Goal: Find specific page/section: Find specific page/section

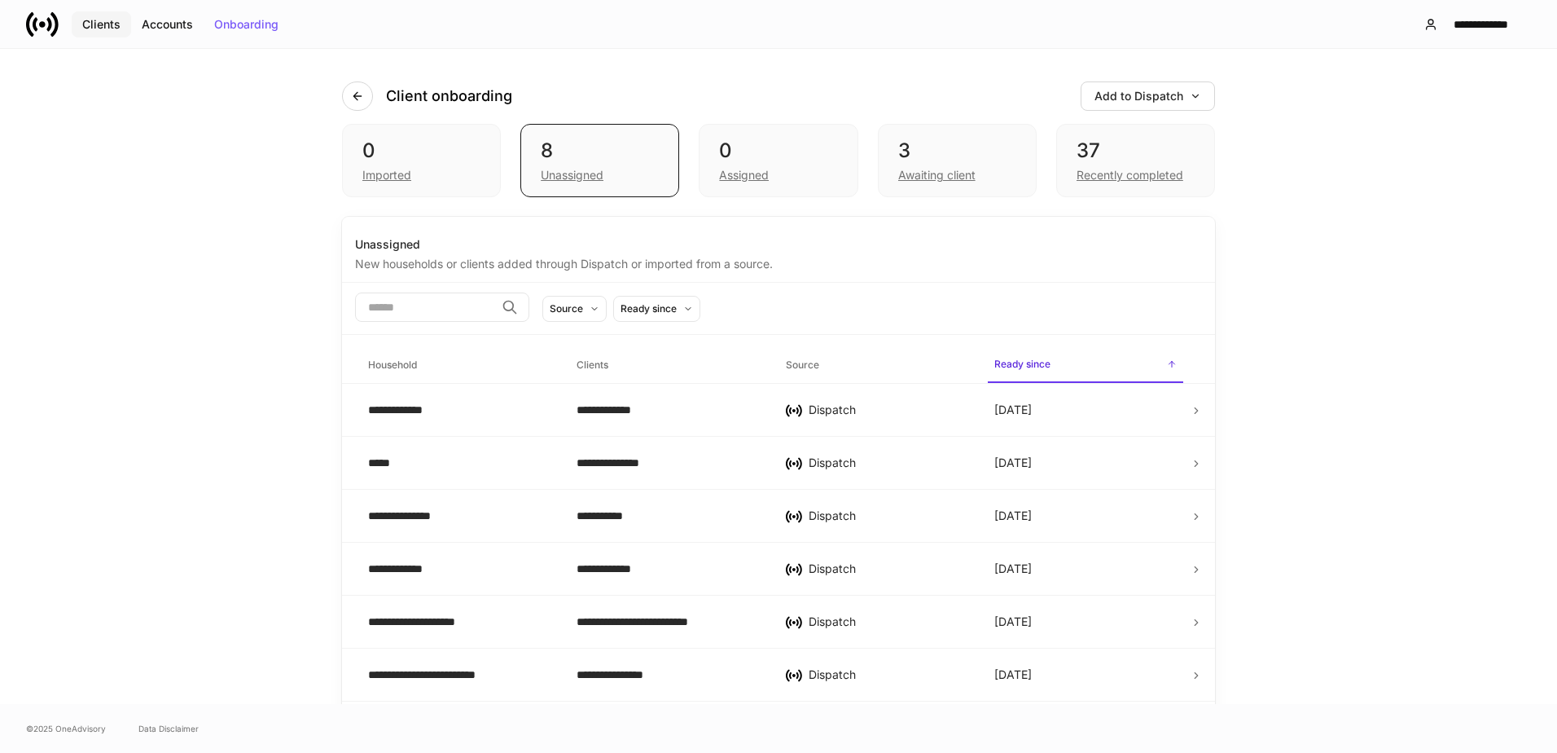
click at [98, 23] on div "Clients" at bounding box center [101, 24] width 38 height 11
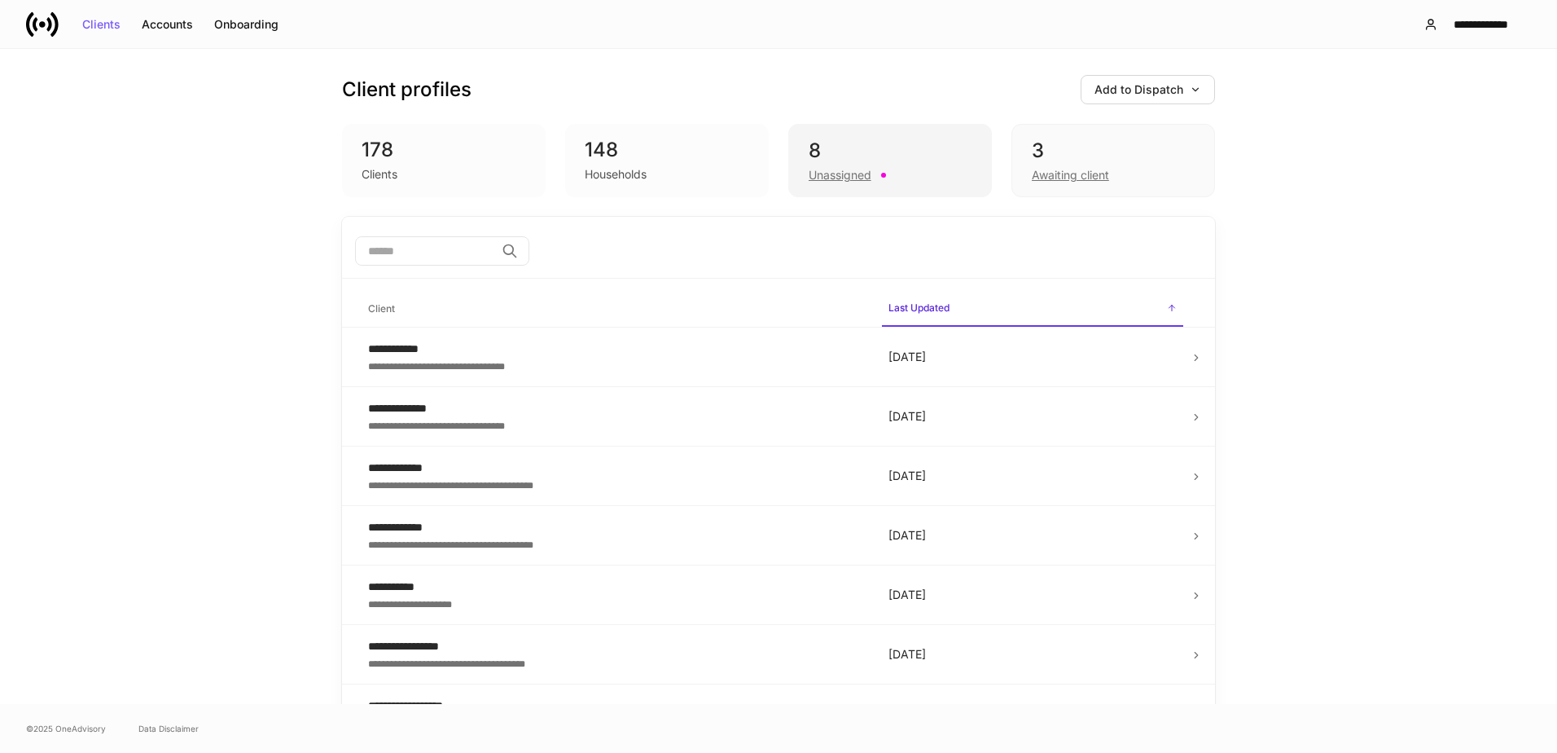
click at [877, 152] on div "8" at bounding box center [890, 151] width 163 height 26
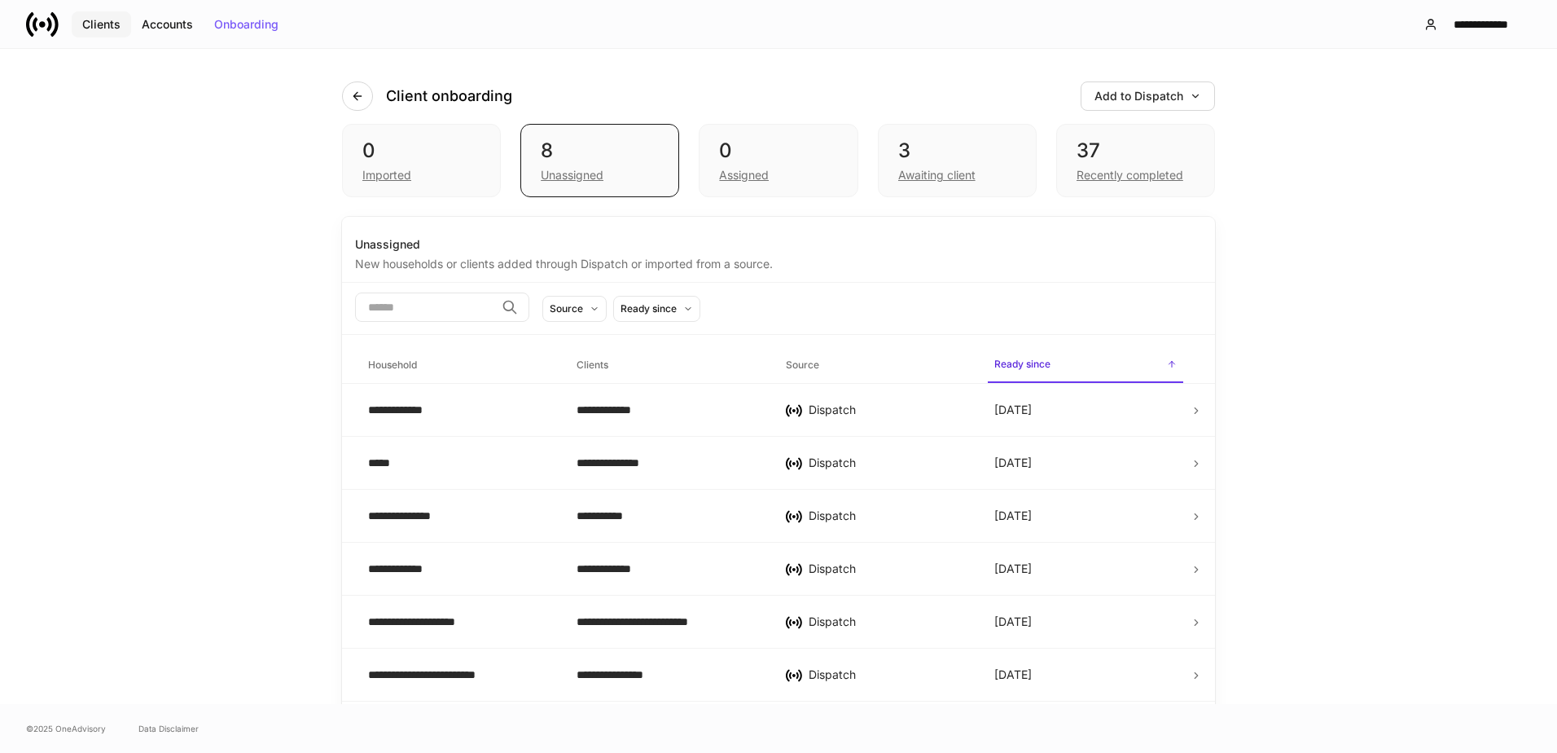
click at [96, 23] on div "Clients" at bounding box center [101, 24] width 38 height 11
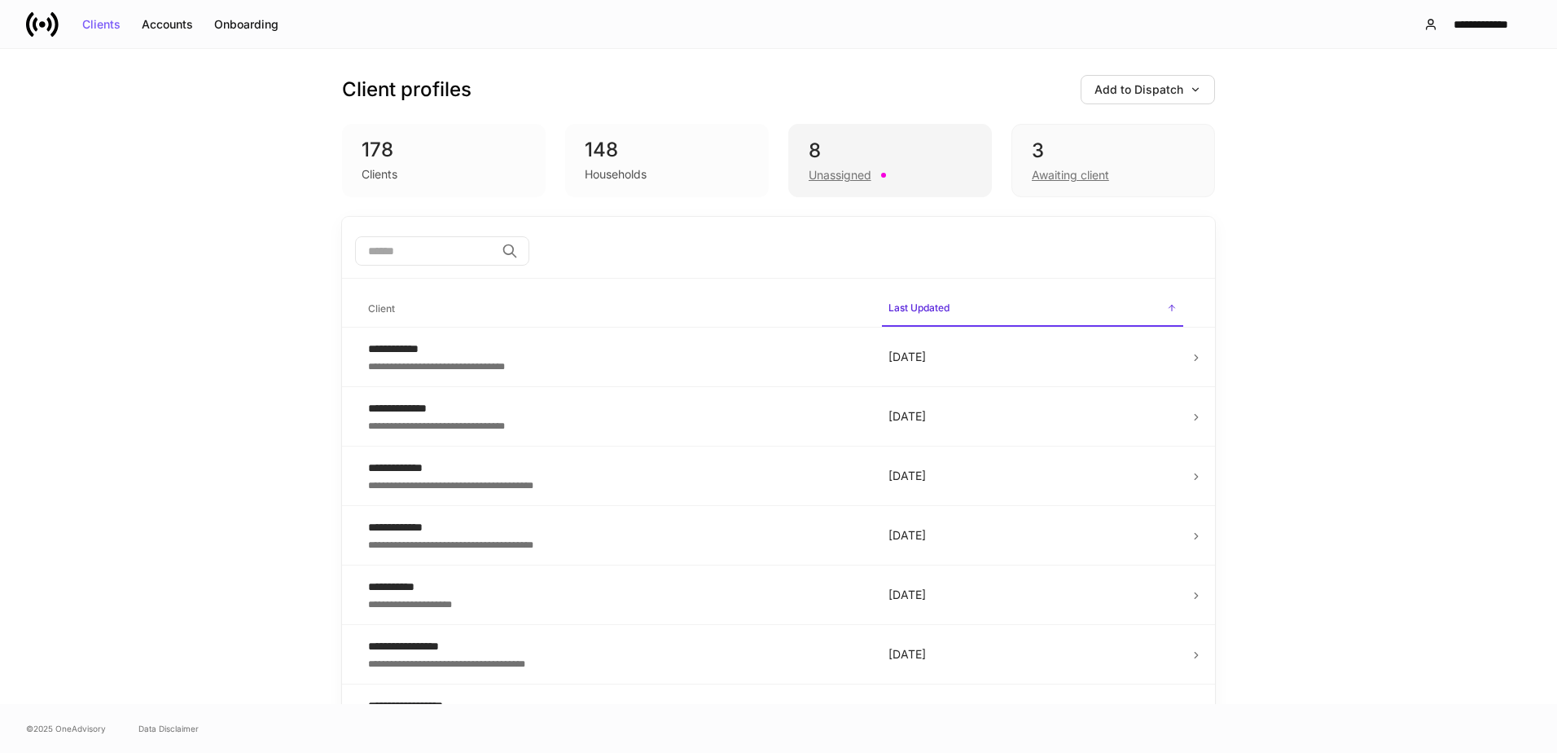
click at [850, 134] on div "8 Unassigned" at bounding box center [890, 160] width 204 height 73
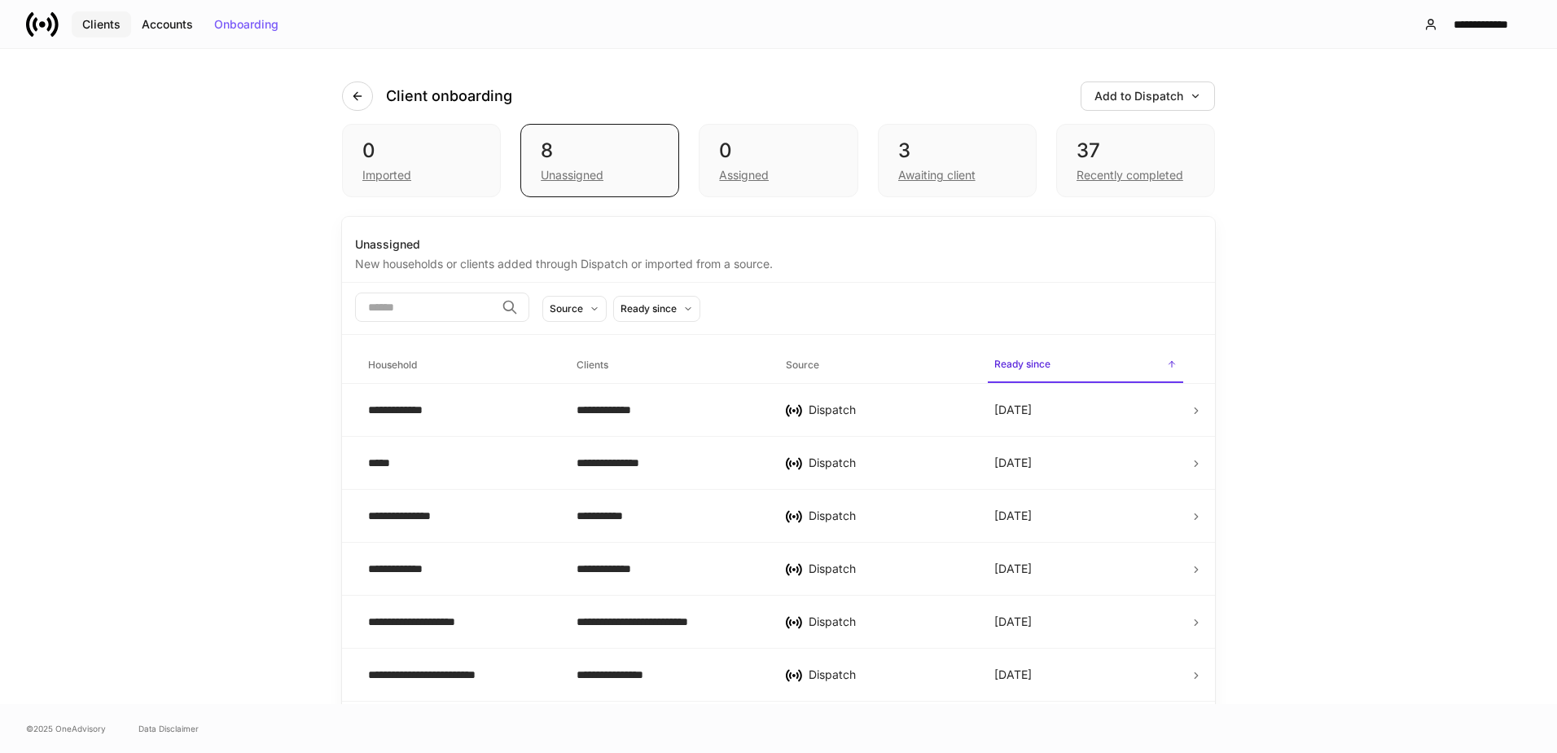
drag, startPoint x: 82, startPoint y: 21, endPoint x: 99, endPoint y: 37, distance: 23.0
click at [82, 20] on div "Clients" at bounding box center [101, 24] width 38 height 11
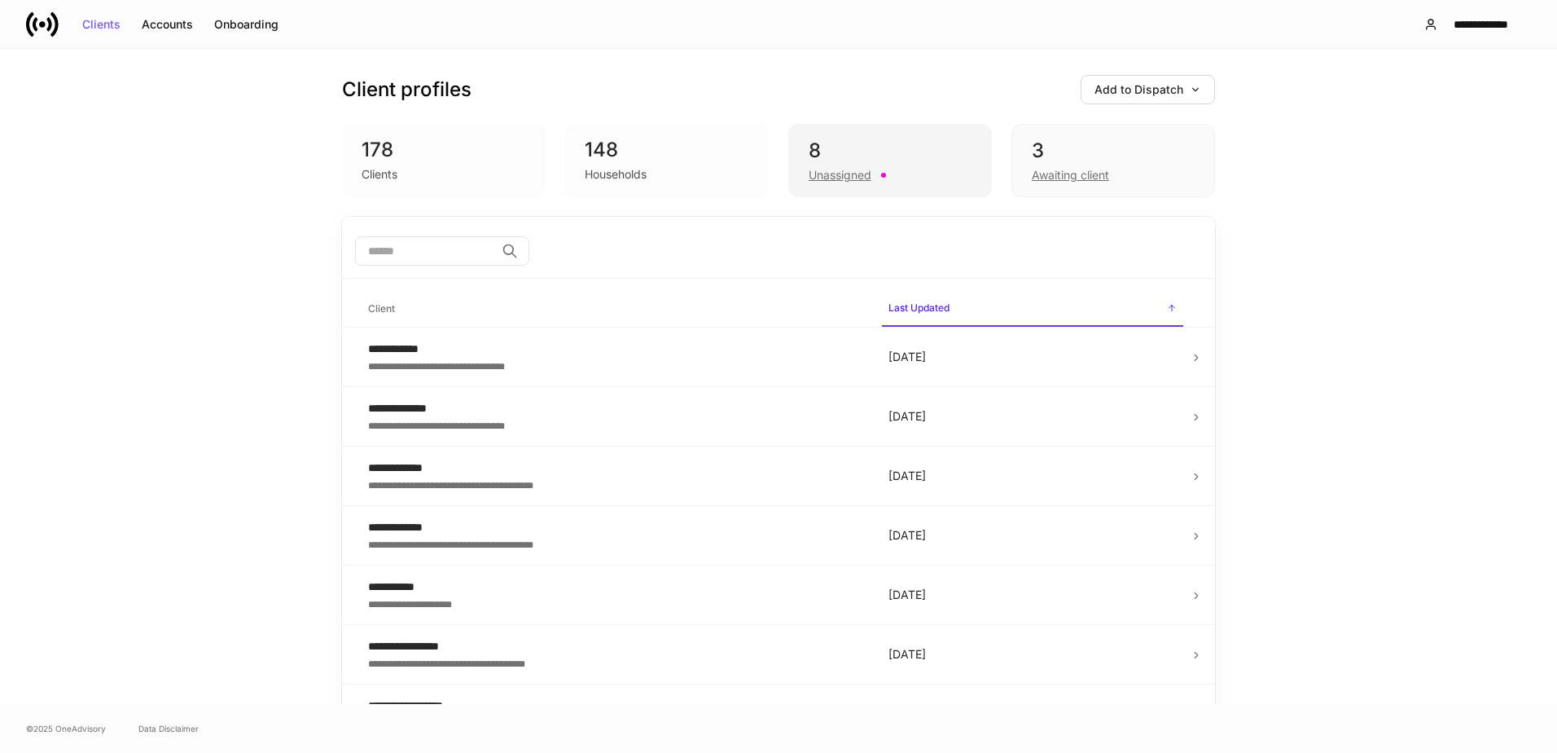
click at [928, 151] on div "8" at bounding box center [890, 151] width 163 height 26
